Goal: Information Seeking & Learning: Learn about a topic

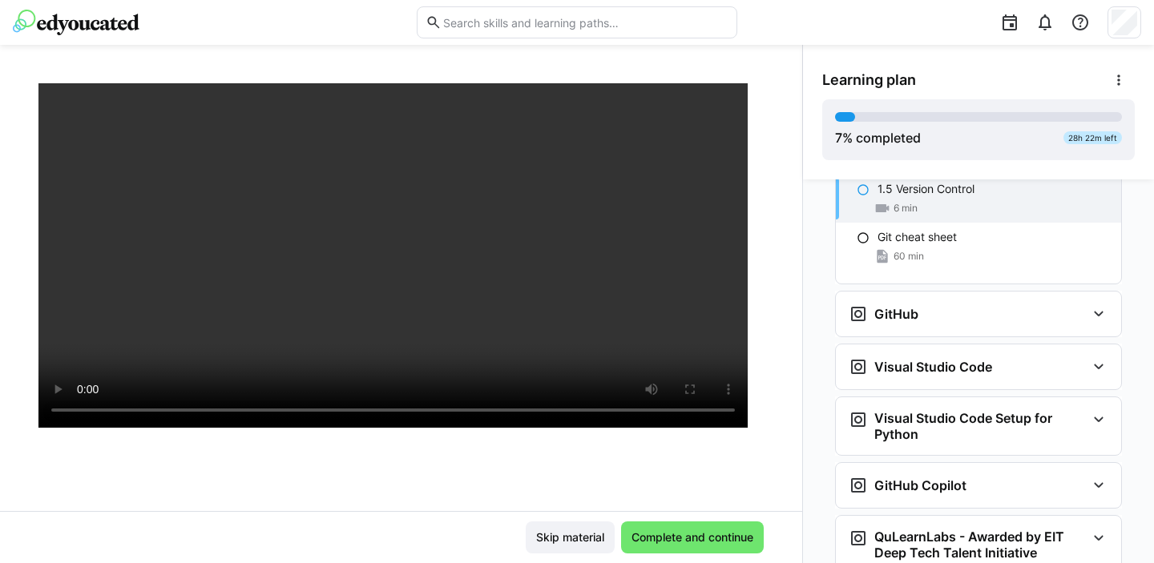
scroll to position [187, 0]
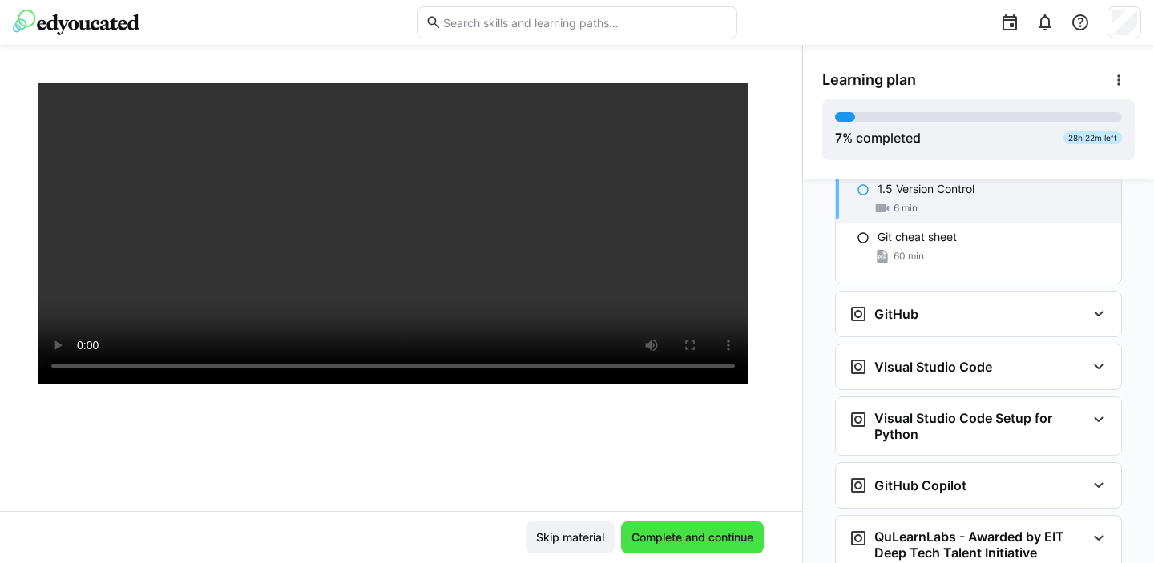
click at [687, 529] on span "Complete and continue" at bounding box center [692, 538] width 143 height 32
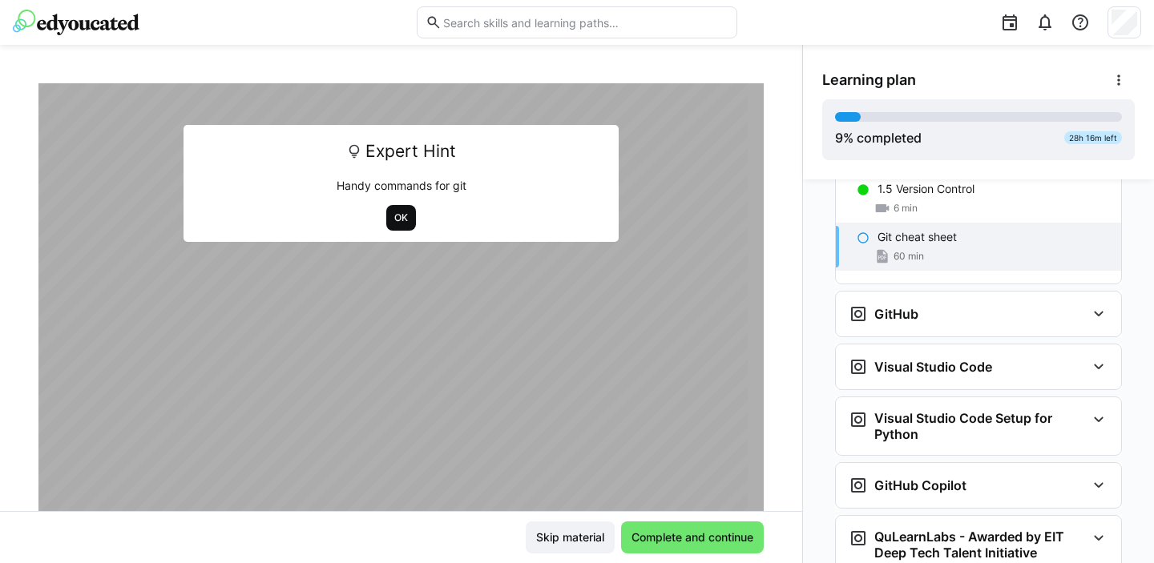
click at [397, 219] on span "OK" at bounding box center [401, 218] width 17 height 13
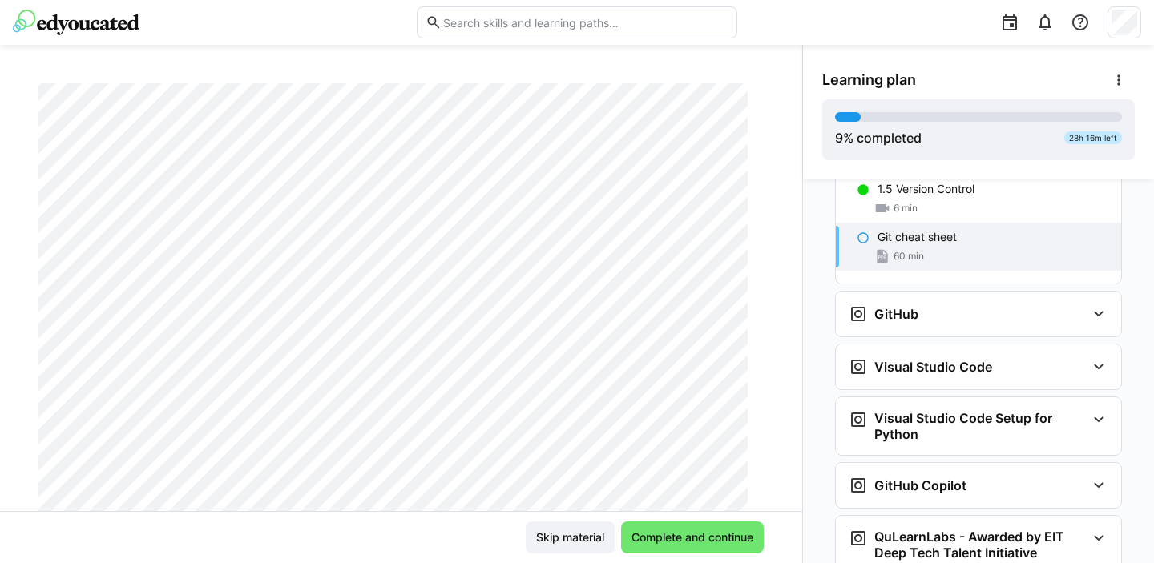
scroll to position [0, 0]
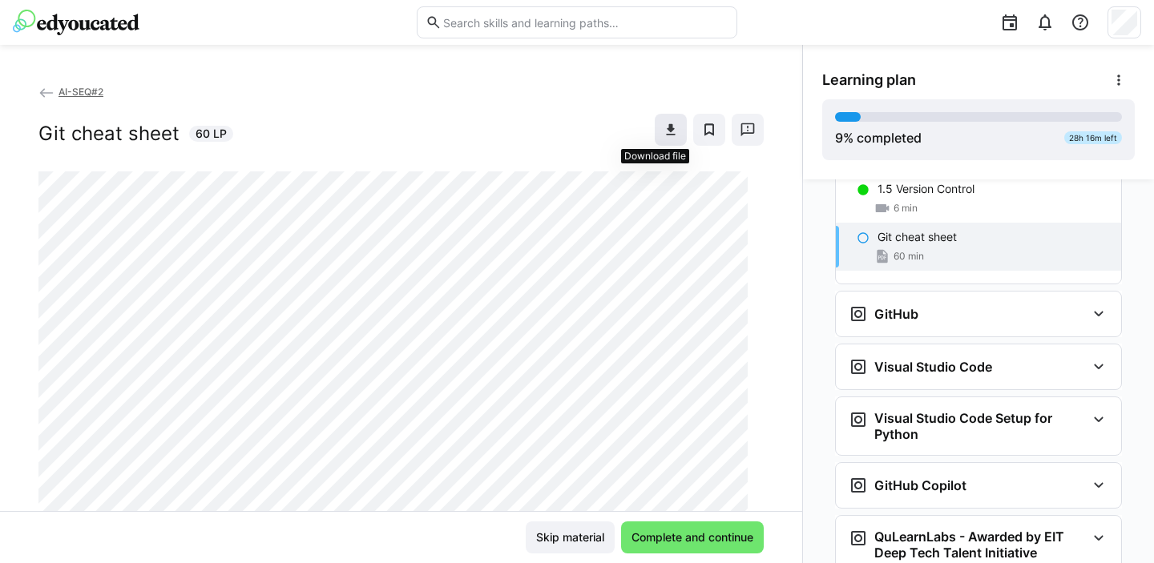
click at [663, 122] on eds-icon at bounding box center [671, 130] width 16 height 16
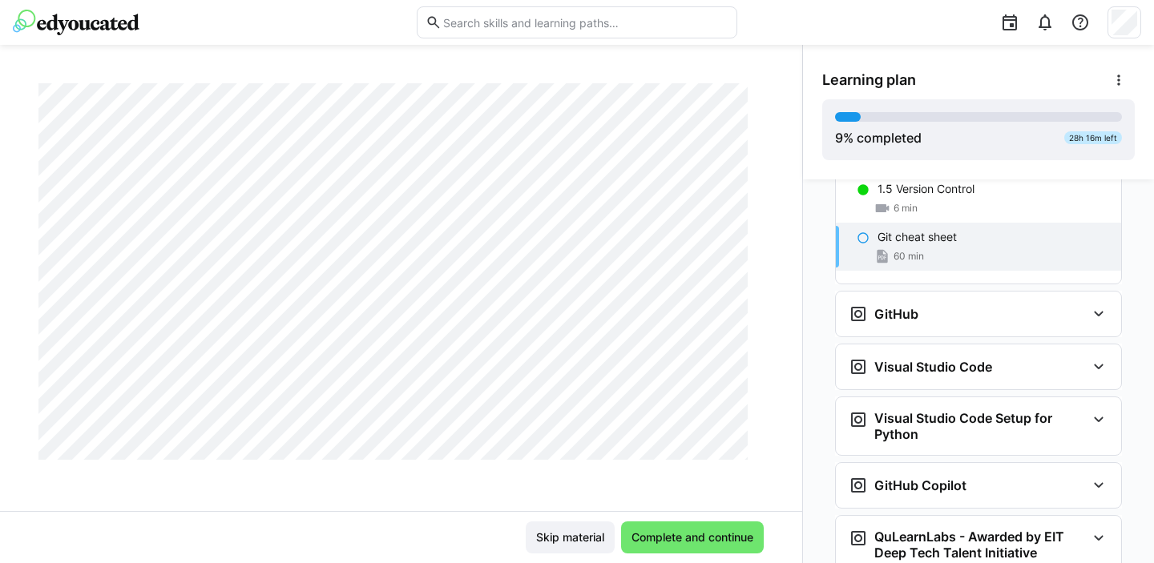
scroll to position [1511, 0]
click at [692, 537] on span "Complete and continue" at bounding box center [692, 538] width 127 height 16
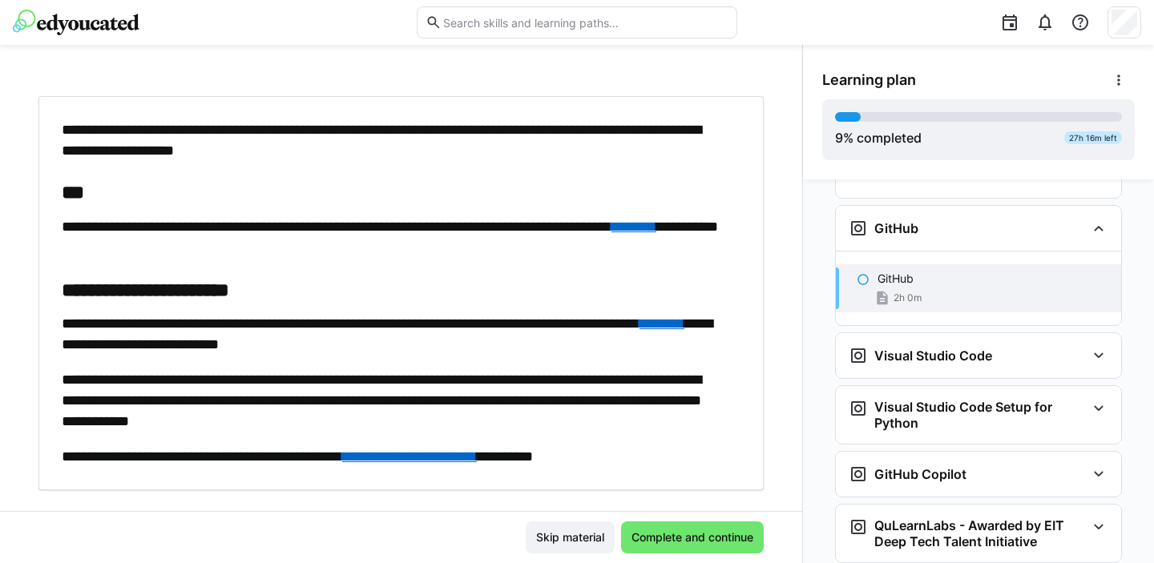
scroll to position [106, 0]
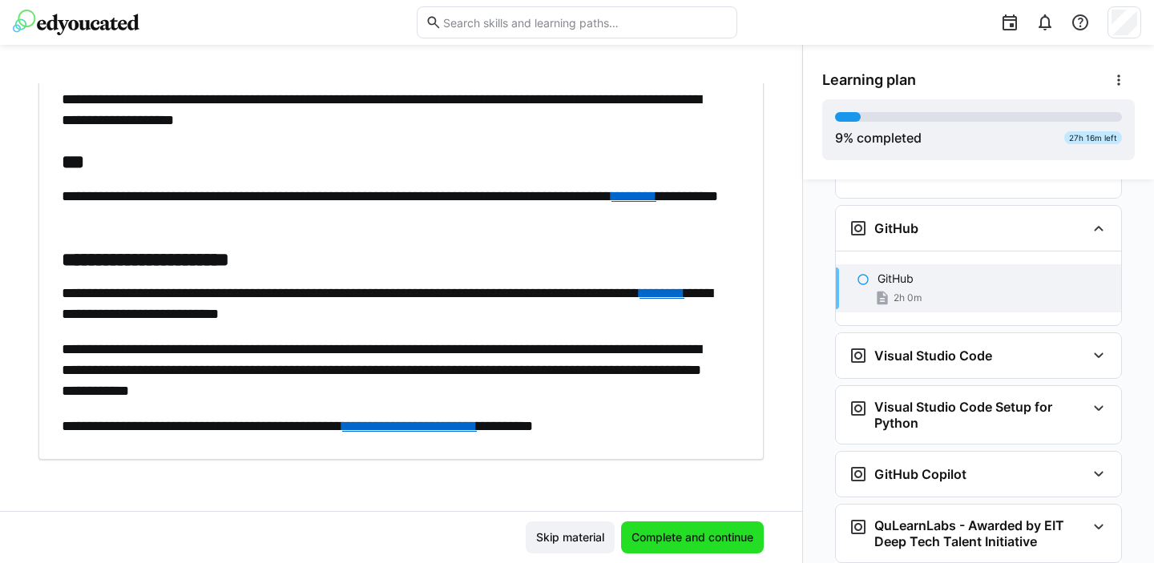
click at [687, 534] on span "Complete and continue" at bounding box center [692, 538] width 127 height 16
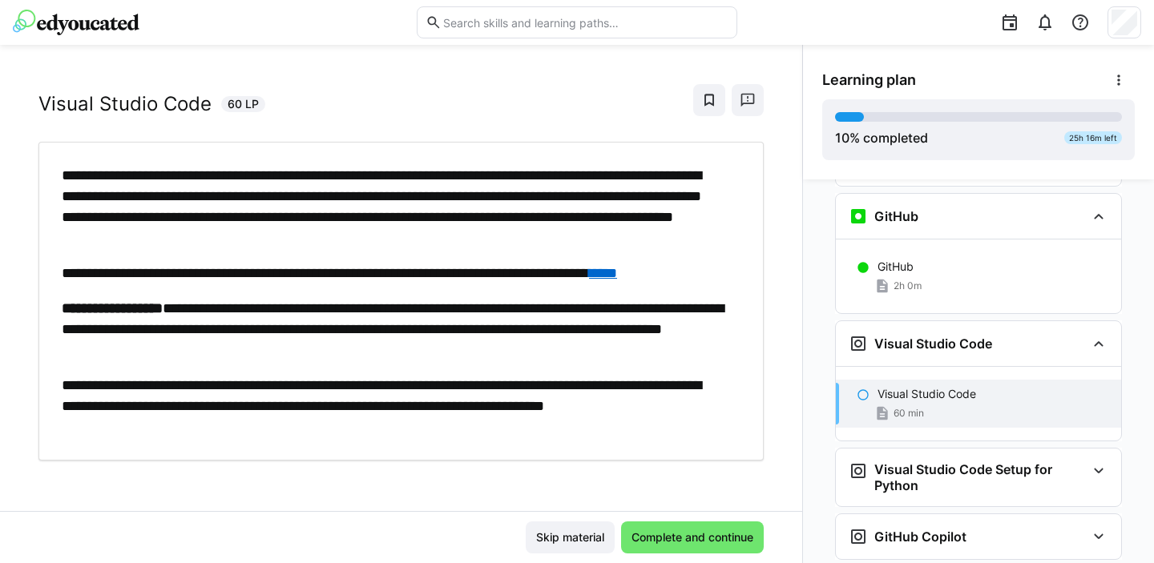
scroll to position [0, 0]
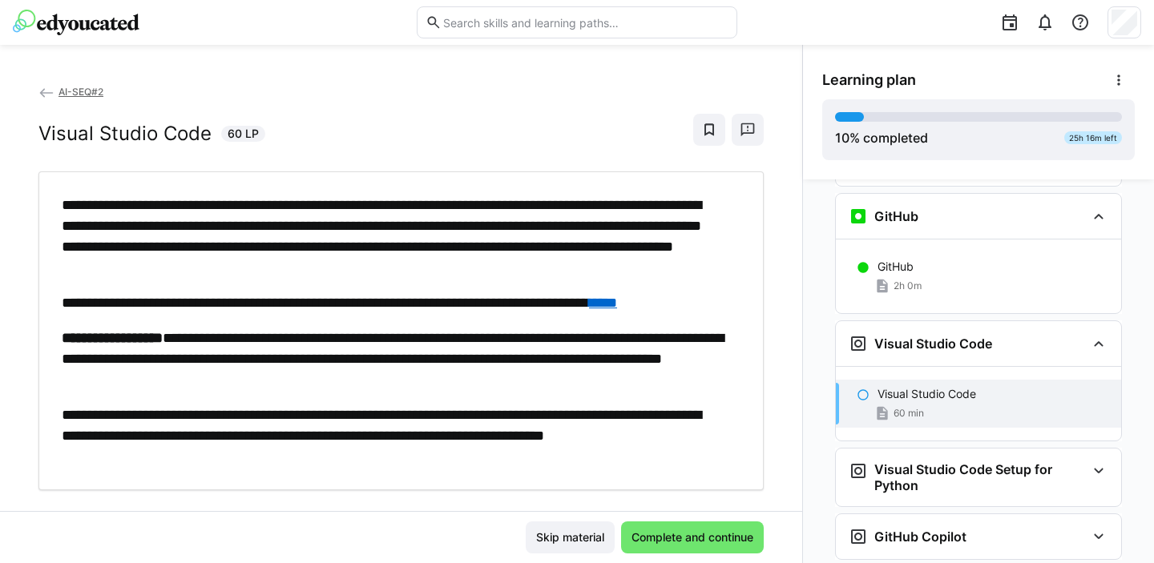
click at [617, 305] on link "****" at bounding box center [603, 303] width 28 height 14
click at [666, 535] on span "Complete and continue" at bounding box center [692, 538] width 127 height 16
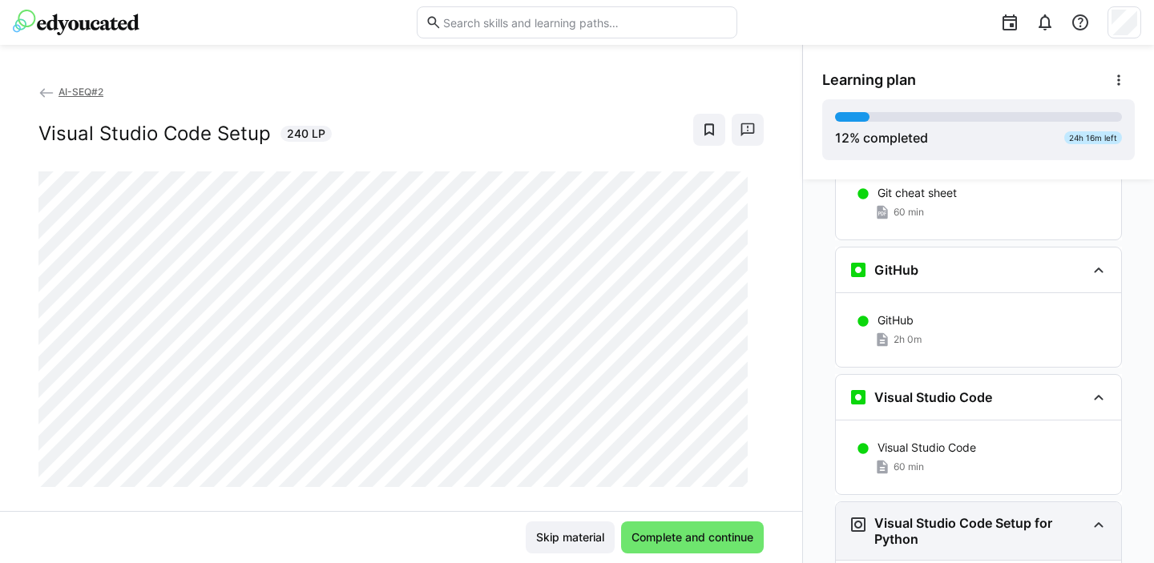
scroll to position [649, 0]
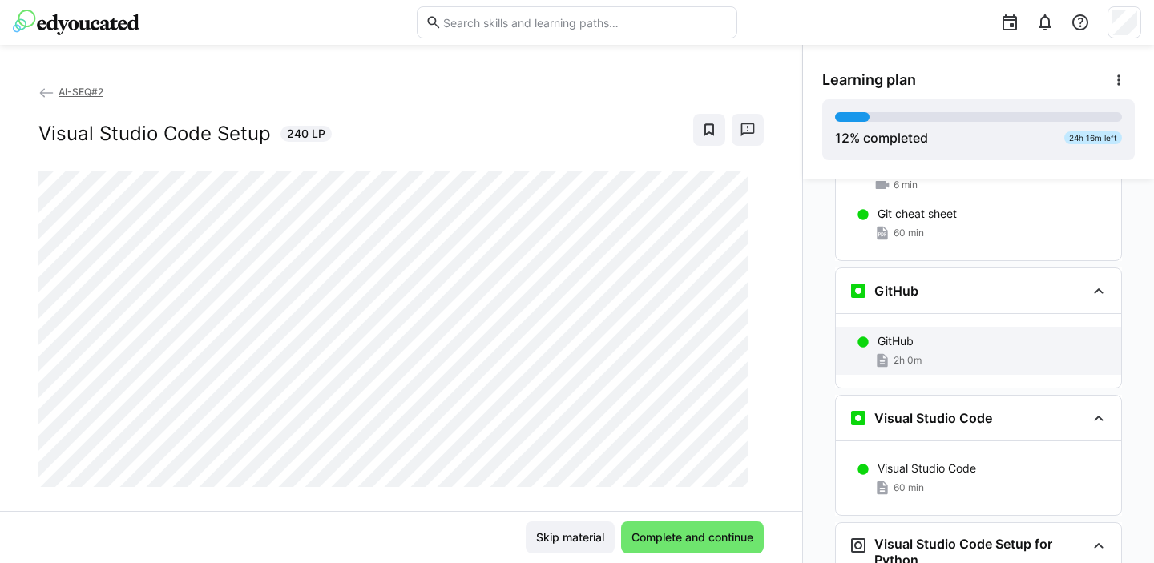
click at [945, 327] on div "GitHub 2h 0m" at bounding box center [978, 351] width 285 height 48
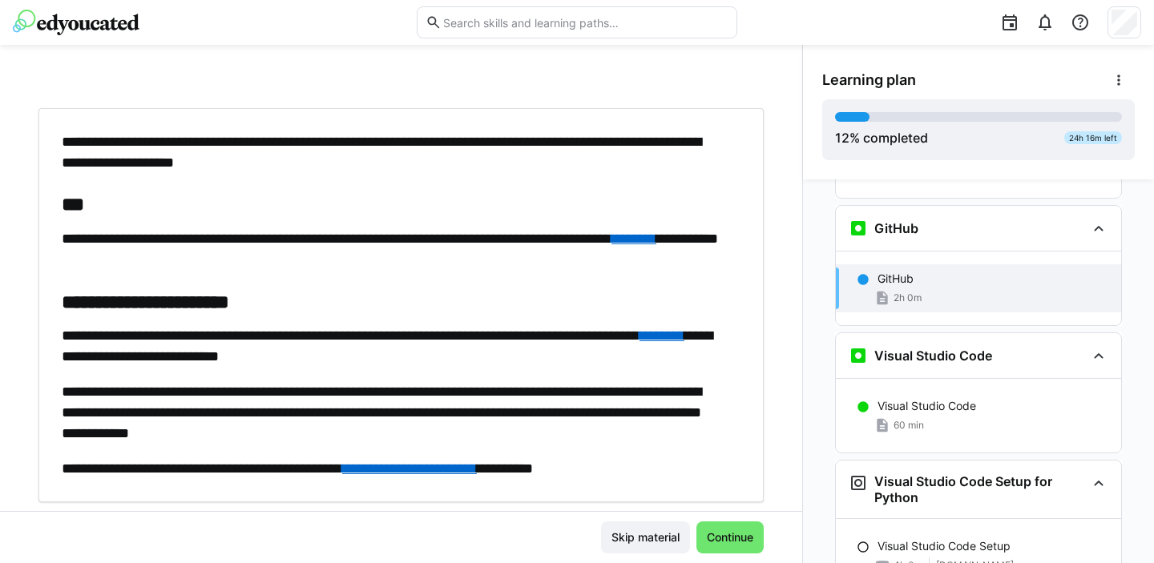
scroll to position [61, 0]
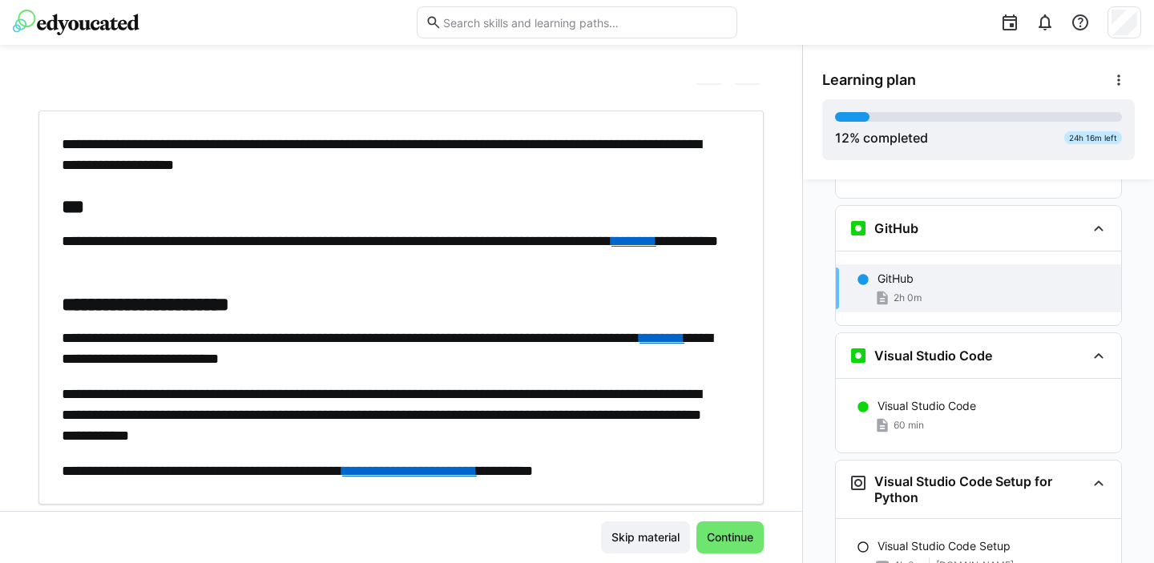
click at [611, 248] on link "********" at bounding box center [633, 241] width 45 height 14
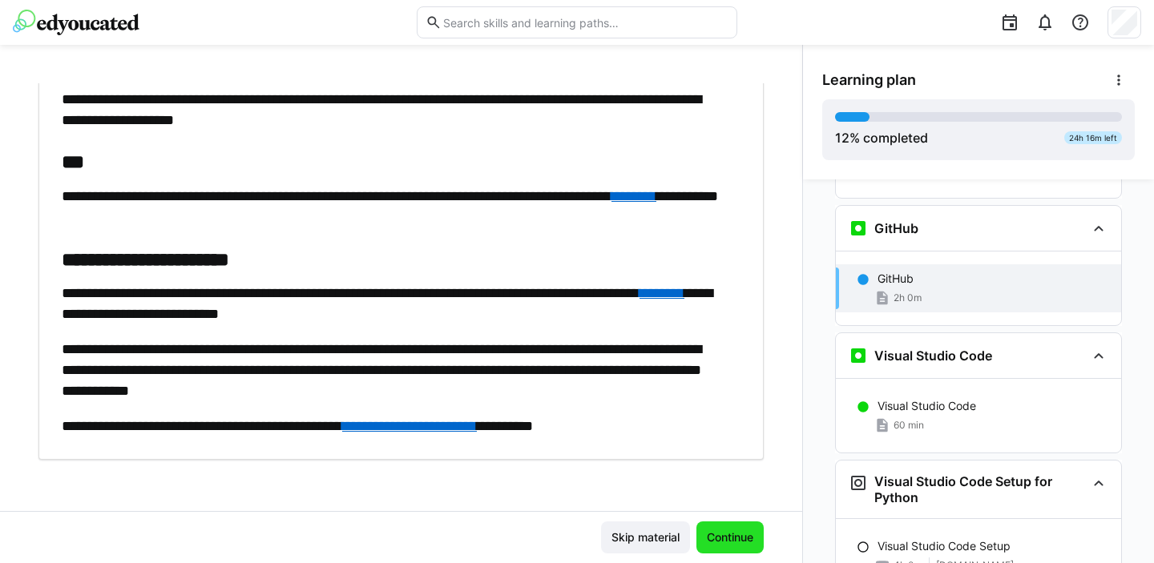
click at [720, 531] on span "Continue" at bounding box center [729, 538] width 51 height 16
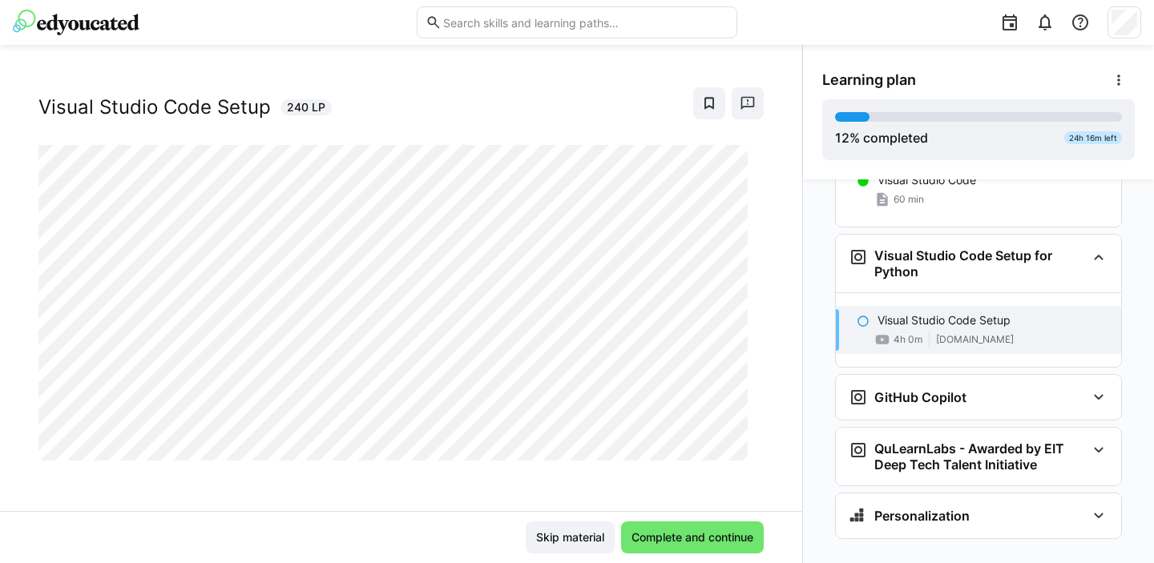
scroll to position [0, 0]
